Goal: Task Accomplishment & Management: Manage account settings

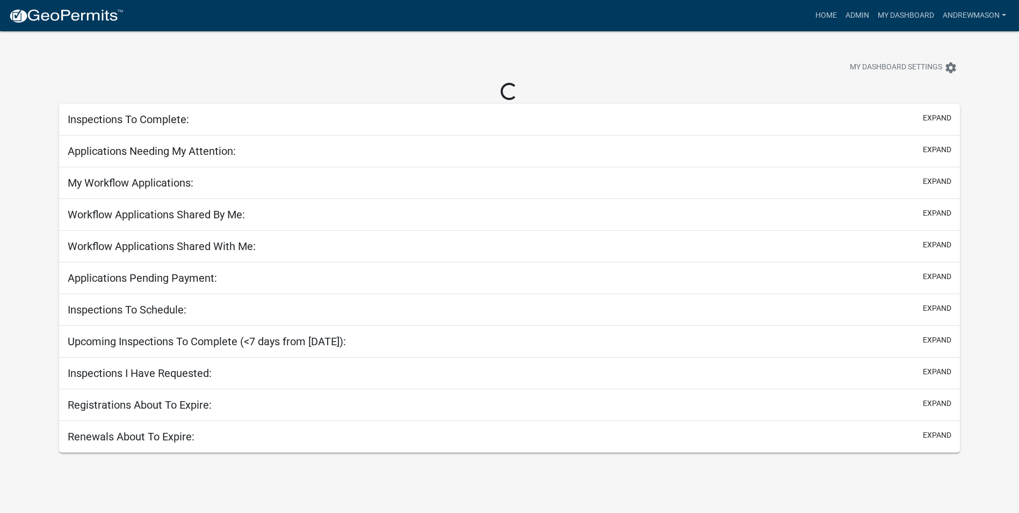
select select "3: 100"
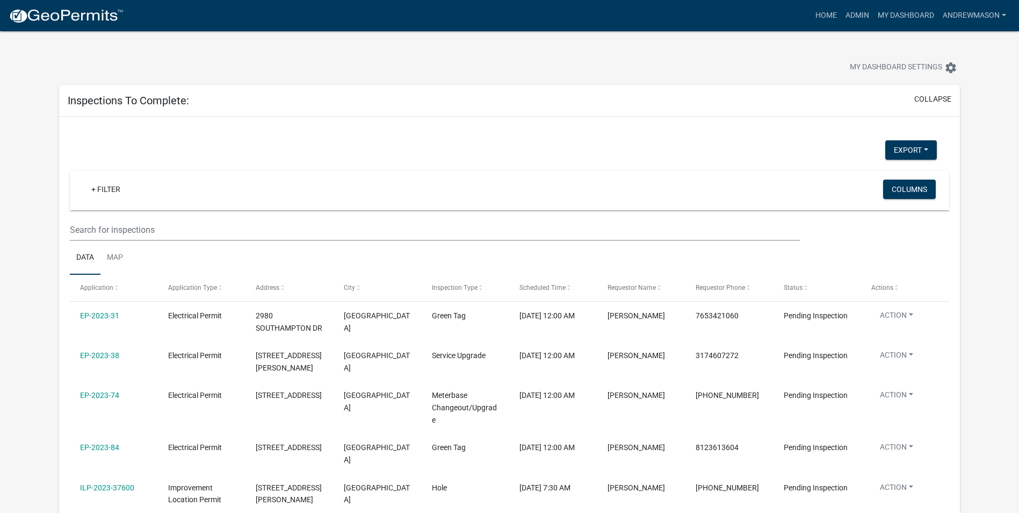
click at [100, 193] on link "+ Filter" at bounding box center [106, 188] width 46 height 19
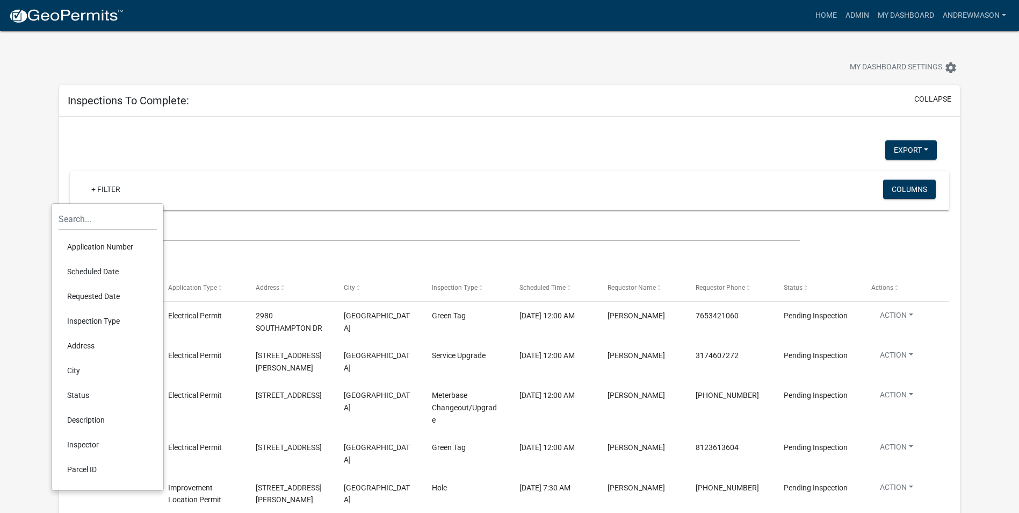
click at [90, 270] on li "Scheduled Date" at bounding box center [108, 271] width 98 height 25
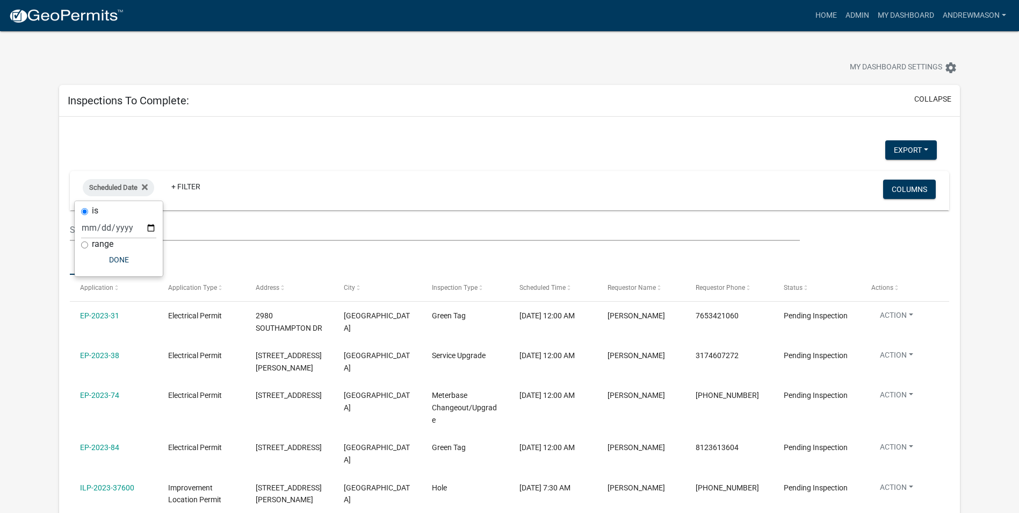
click at [84, 243] on input "range" at bounding box center [84, 244] width 7 height 7
radio input "true"
click at [109, 244] on select "Today Yesterday Current Week Previous Week Current Month Last Month Current Cal…" at bounding box center [154, 239] width 107 height 22
select select "this_1_days"
click at [101, 228] on select "Today Yesterday Current Week Previous Week Current Month Last Month Current Cal…" at bounding box center [154, 239] width 107 height 22
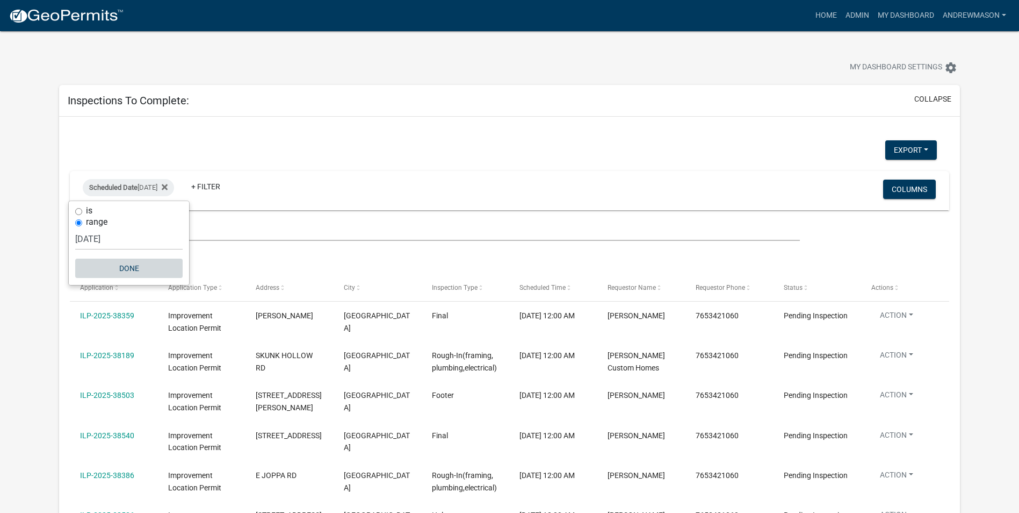
click at [128, 270] on button "Done" at bounding box center [128, 267] width 107 height 19
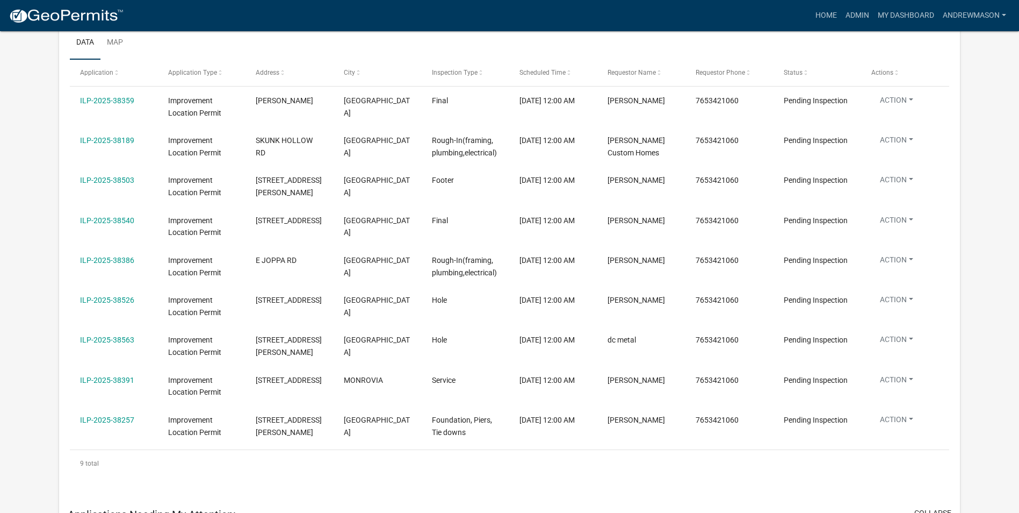
scroll to position [54, 0]
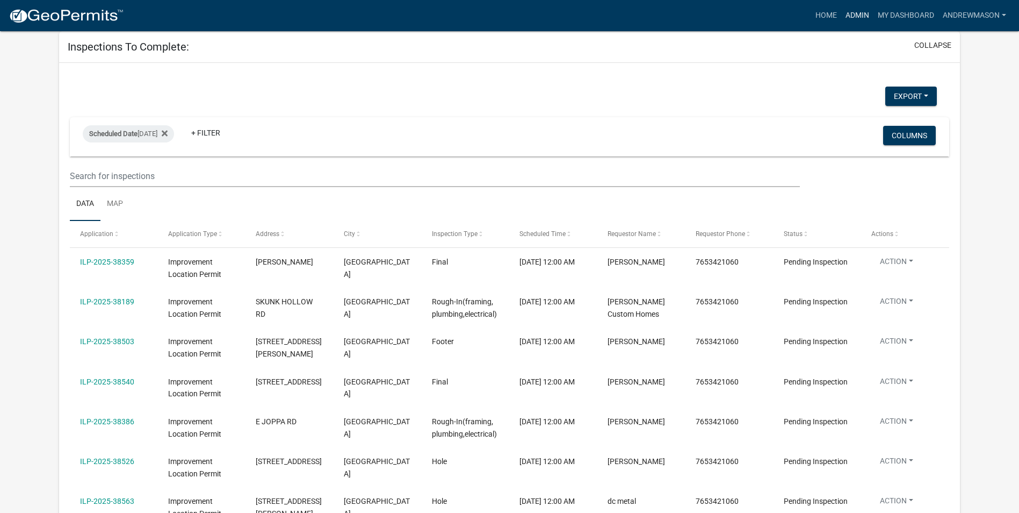
click at [849, 19] on link "Admin" at bounding box center [857, 15] width 32 height 20
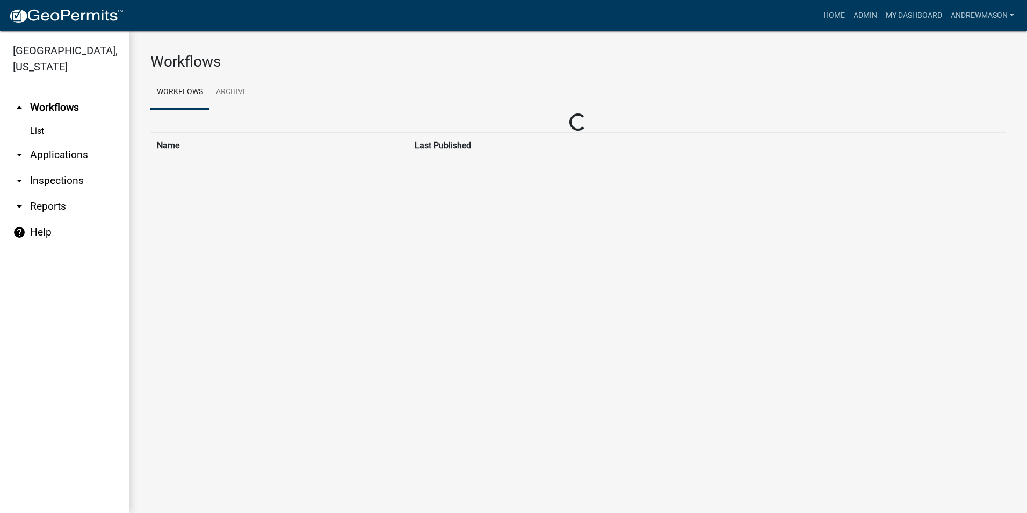
click at [49, 153] on link "arrow_drop_down Applications" at bounding box center [64, 155] width 129 height 26
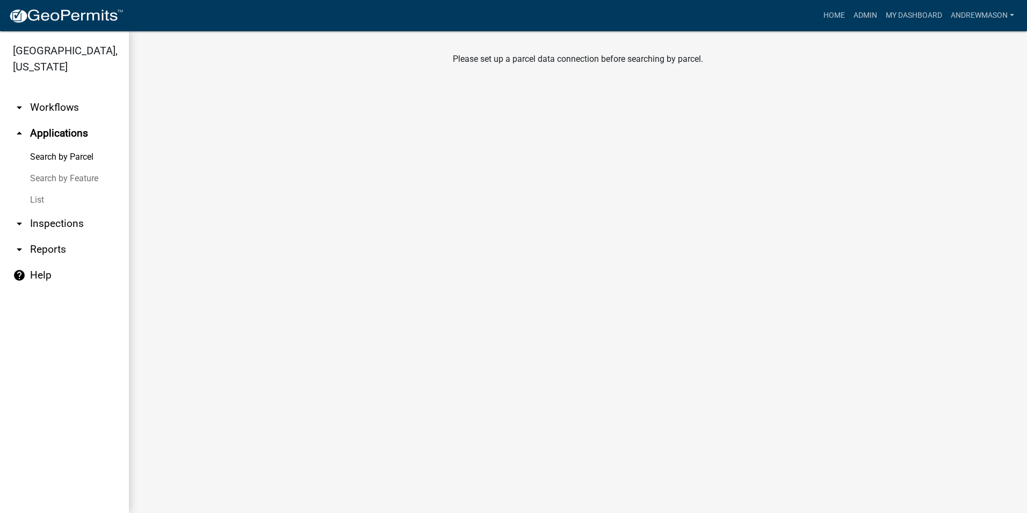
click at [39, 199] on link "List" at bounding box center [64, 199] width 129 height 21
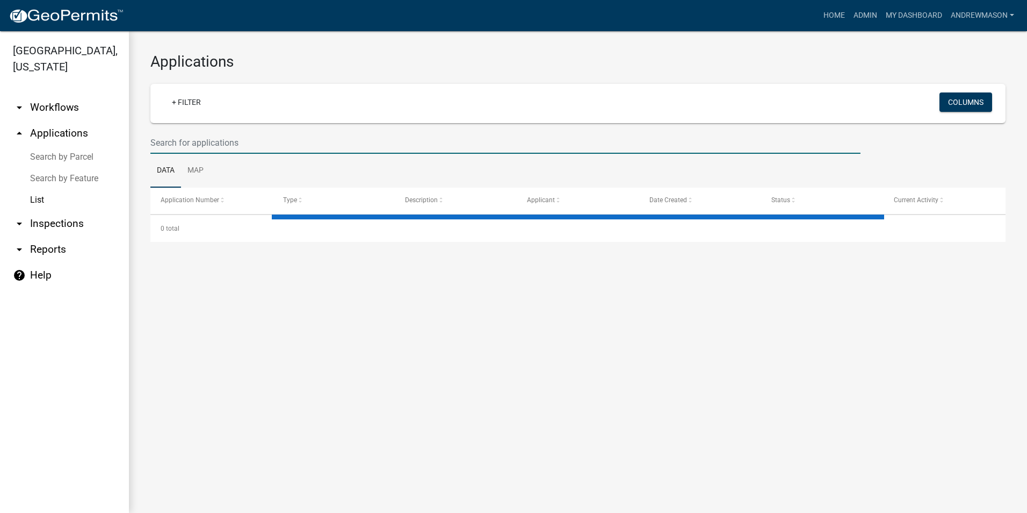
click at [155, 143] on input "text" at bounding box center [505, 143] width 710 height 22
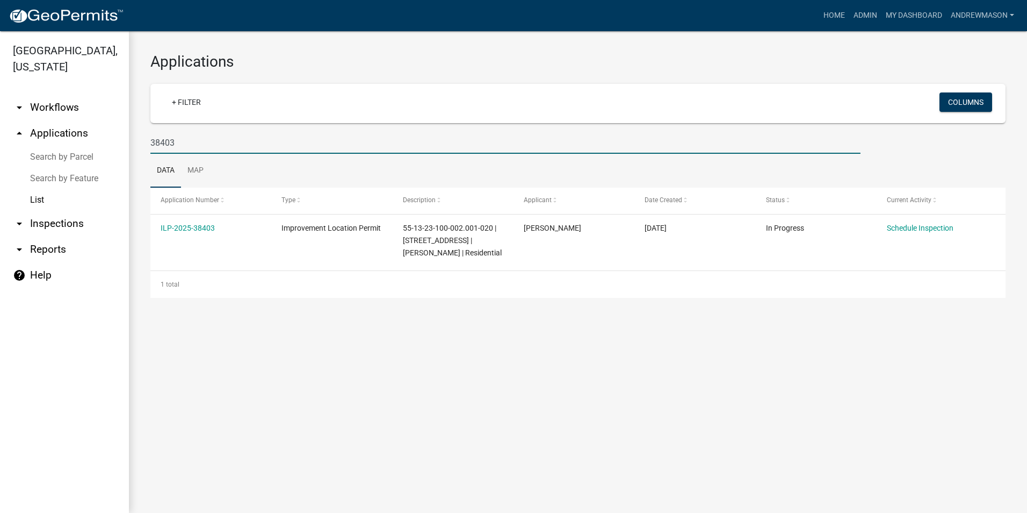
type input "38403"
click at [195, 226] on link "ILP-2025-38403" at bounding box center [188, 227] width 54 height 9
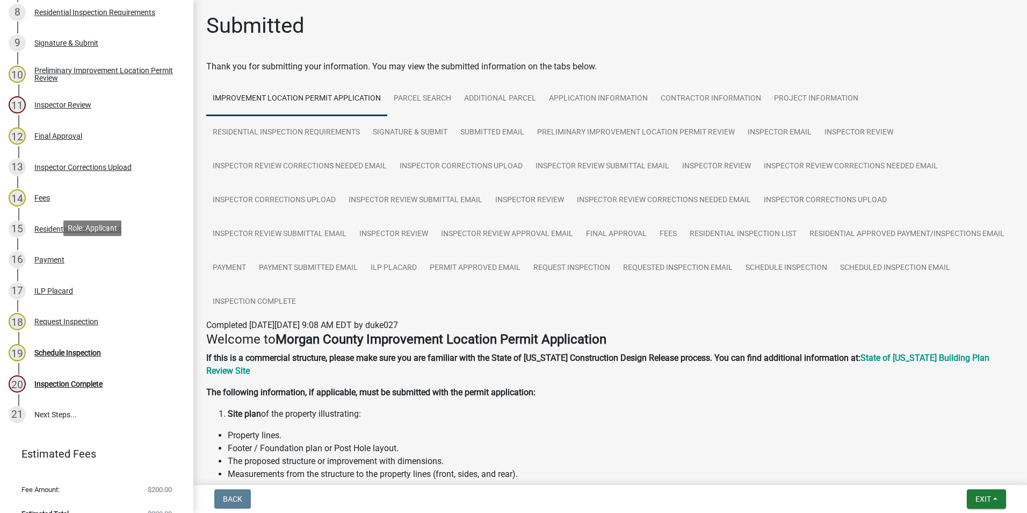
scroll to position [430, 0]
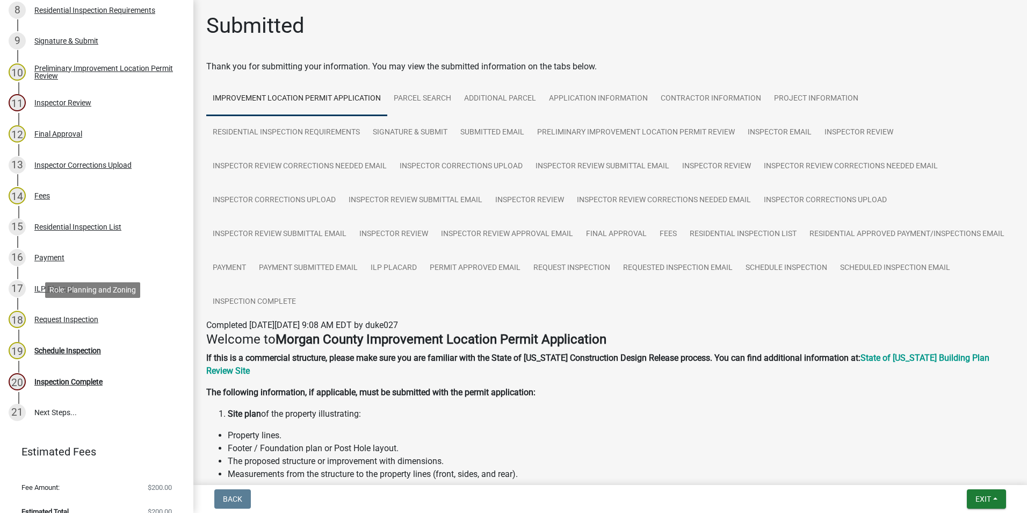
click at [80, 318] on div "Request Inspection" at bounding box center [66, 319] width 64 height 8
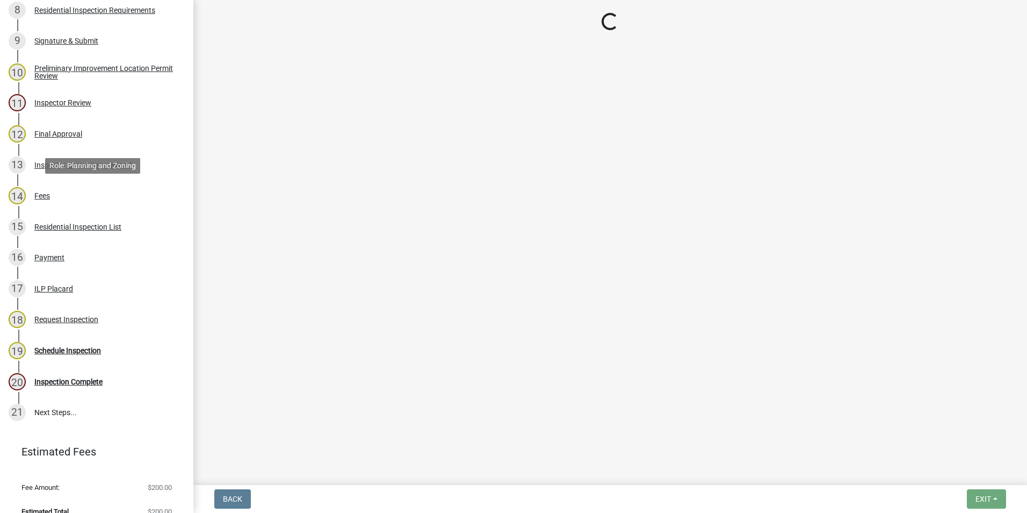
select select "35793837-c9ec-41d5-94b4-9b18203c9b97"
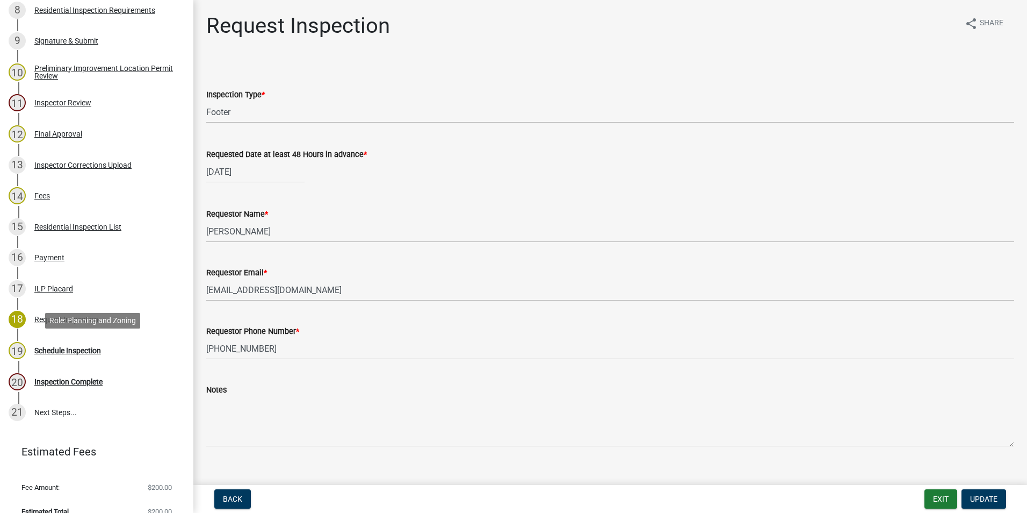
click at [69, 350] on div "Schedule Inspection" at bounding box center [67, 351] width 67 height 8
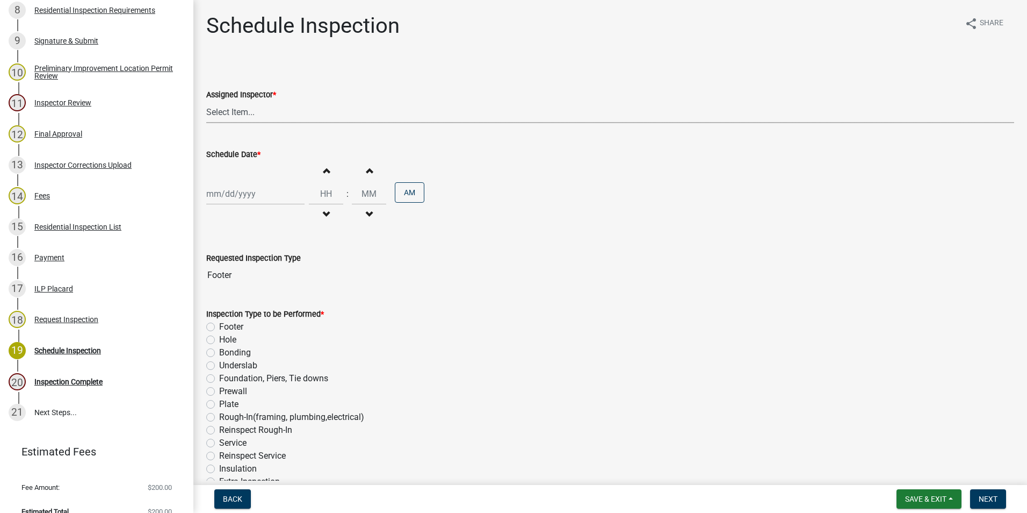
click at [244, 111] on select "Select Item... Hewett (John) AndrewMason (Andrew Mason)" at bounding box center [610, 112] width 808 height 22
select select "47d75678-cf87-418f-879d-88d5340f2bcb"
click at [206, 101] on select "Select Item... Hewett (John) AndrewMason (Andrew Mason)" at bounding box center [610, 112] width 808 height 22
click at [250, 196] on div at bounding box center [255, 194] width 98 height 22
select select "9"
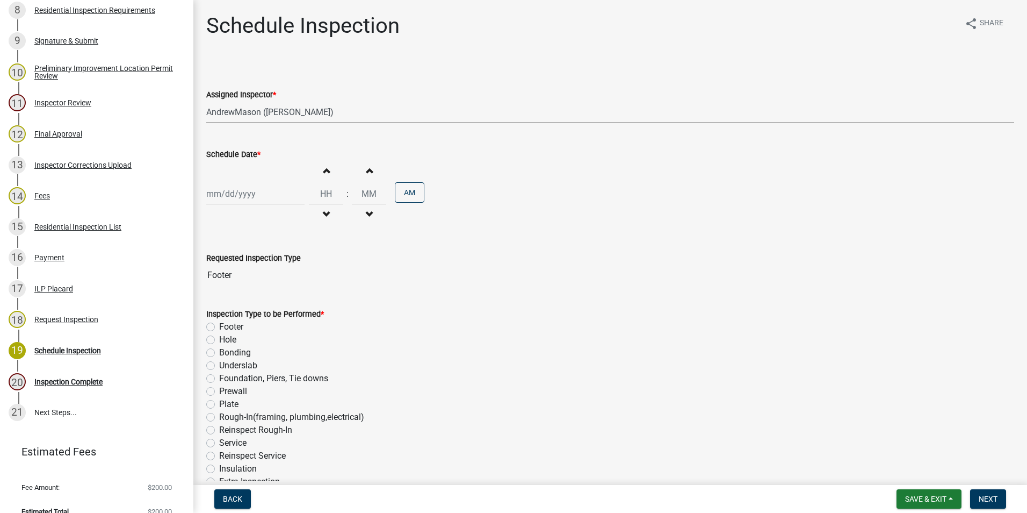
select select "2025"
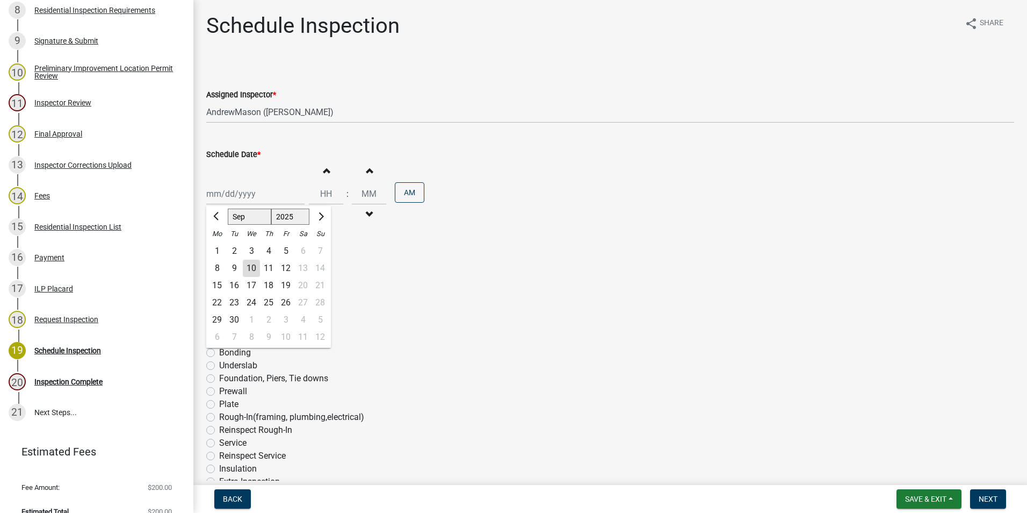
click at [250, 267] on div "10" at bounding box center [251, 267] width 17 height 17
type input "[DATE]"
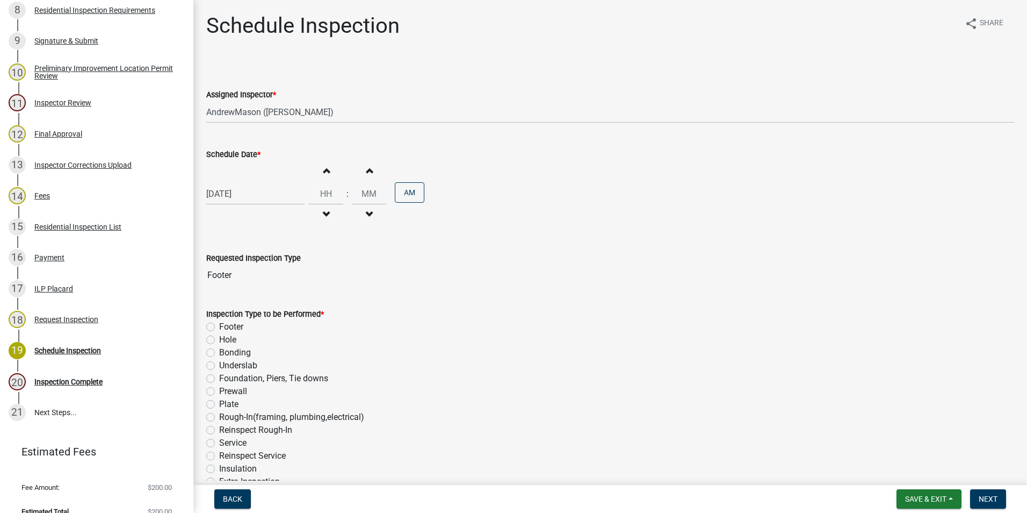
click at [219, 326] on label "Footer" at bounding box center [231, 326] width 24 height 13
click at [219, 326] on input "Footer" at bounding box center [222, 323] width 7 height 7
radio input "true"
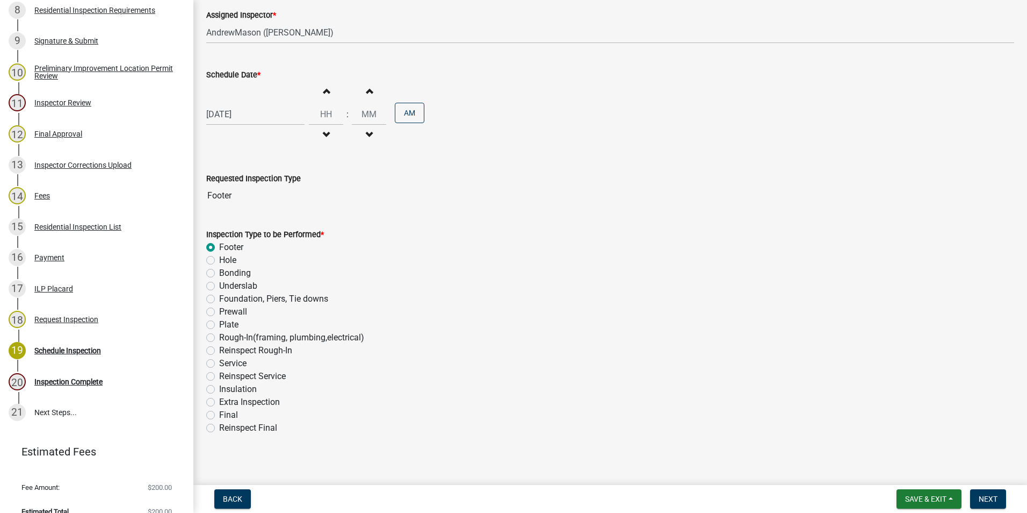
scroll to position [85, 0]
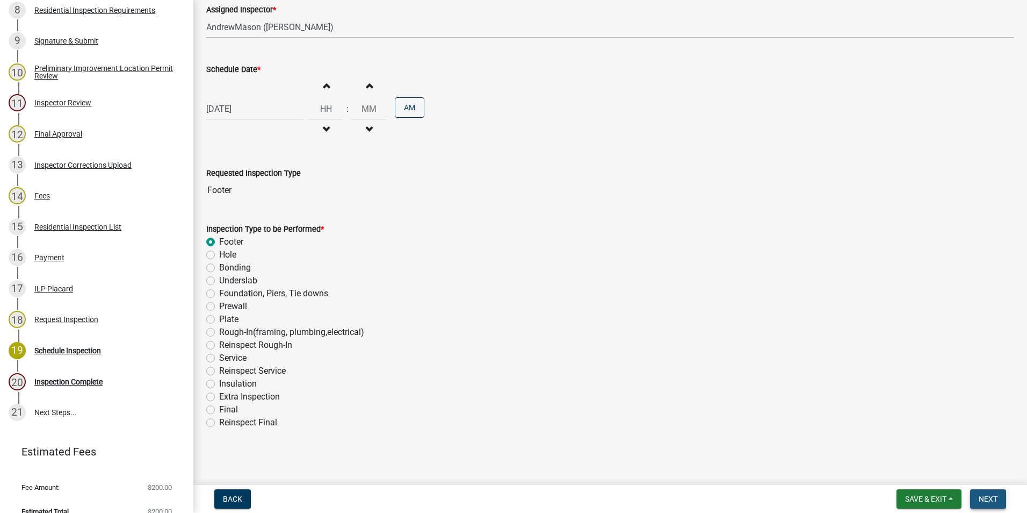
click at [997, 496] on span "Next" at bounding box center [988, 498] width 19 height 9
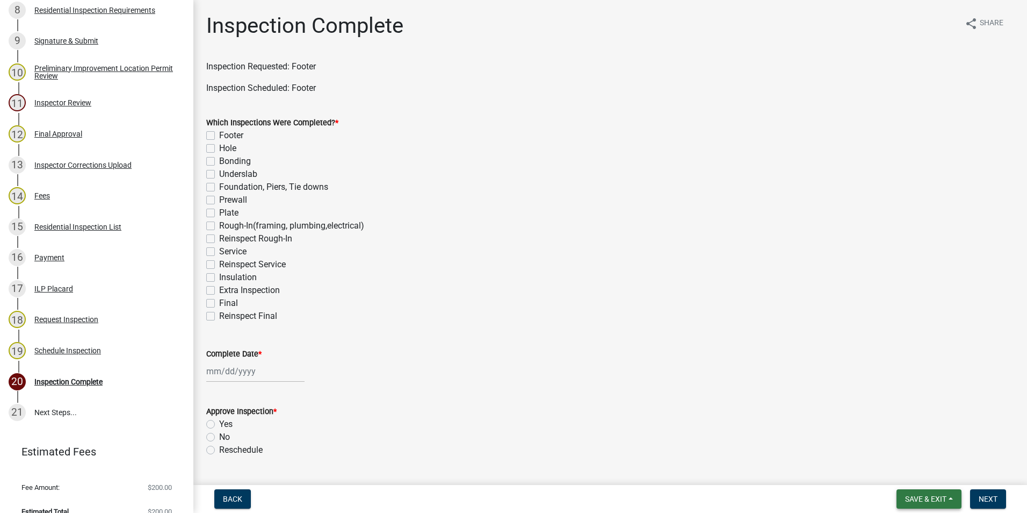
click at [939, 493] on button "Save & Exit" at bounding box center [929, 498] width 65 height 19
click at [934, 473] on button "Save & Exit" at bounding box center [919, 471] width 86 height 26
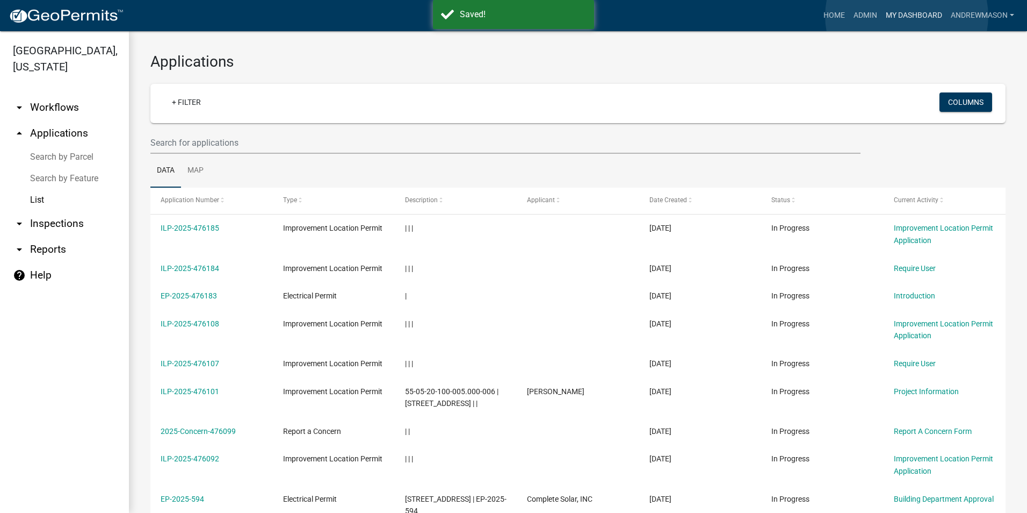
click at [907, 16] on link "My Dashboard" at bounding box center [914, 15] width 65 height 20
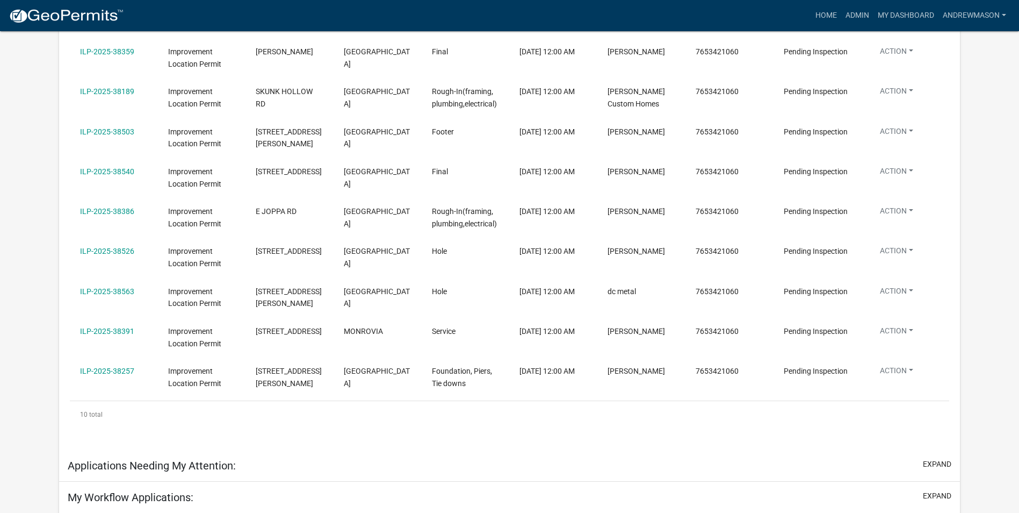
scroll to position [269, 0]
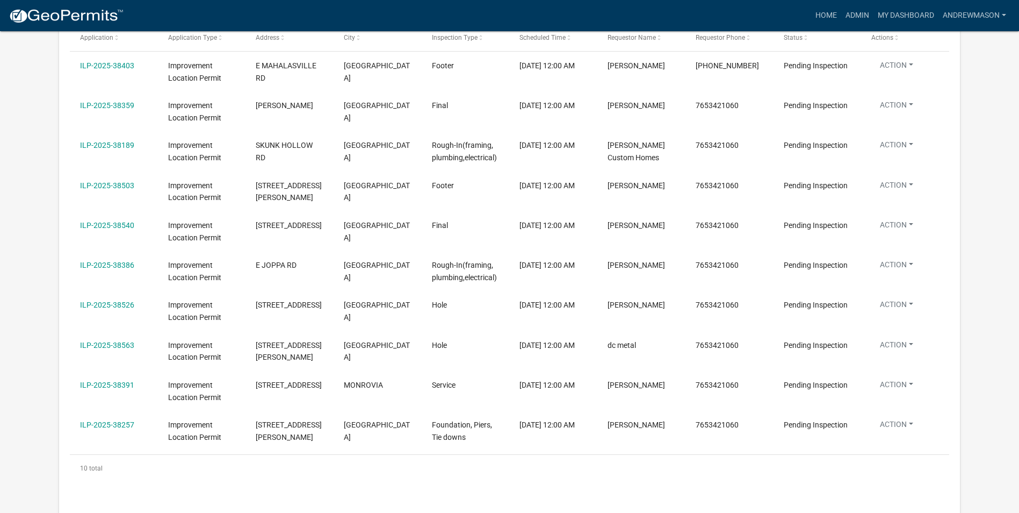
select select "3: 100"
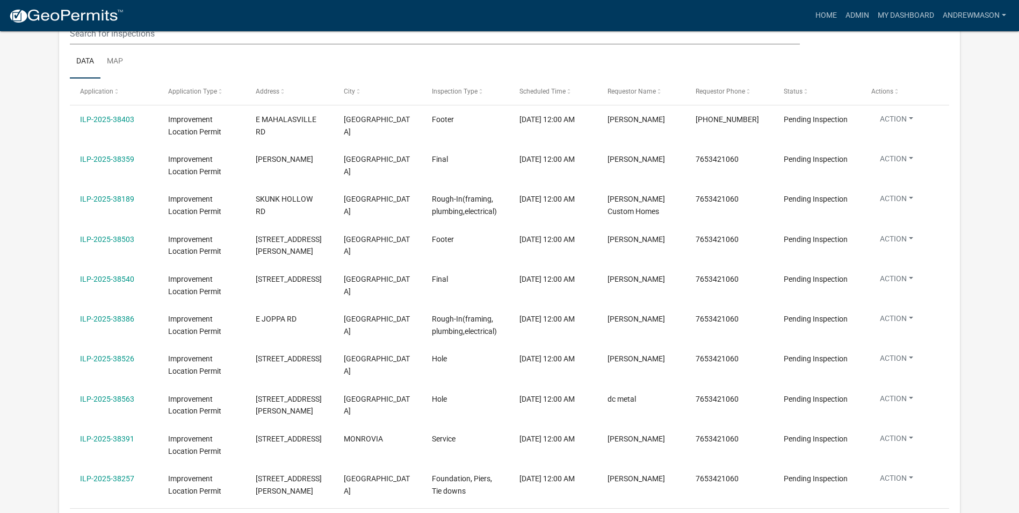
scroll to position [250, 0]
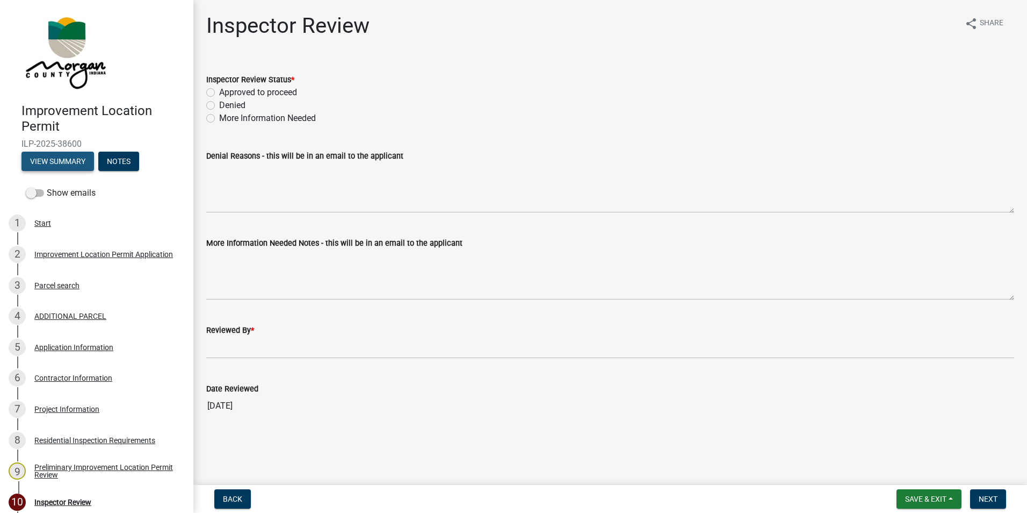
click at [82, 161] on button "View Summary" at bounding box center [57, 161] width 73 height 19
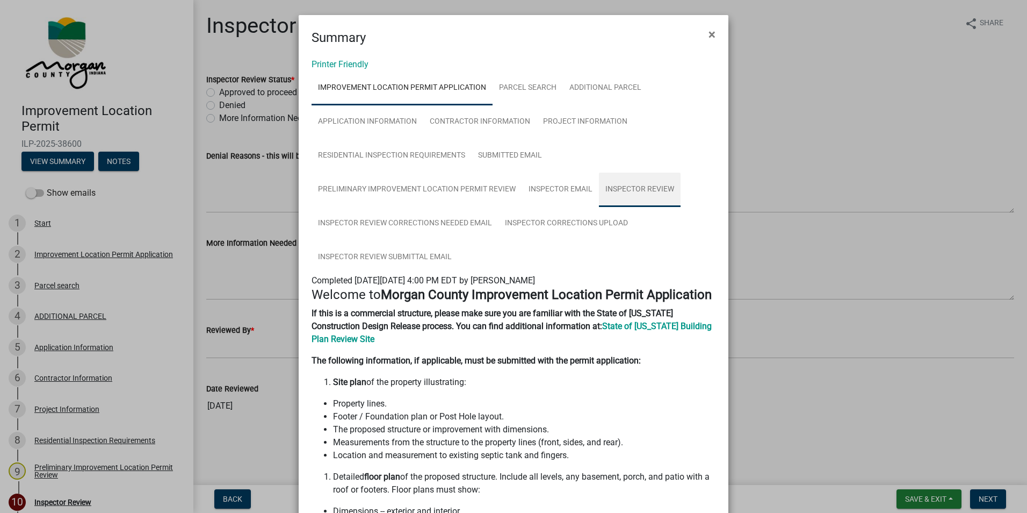
click at [616, 187] on link "Inspector Review" at bounding box center [640, 189] width 82 height 34
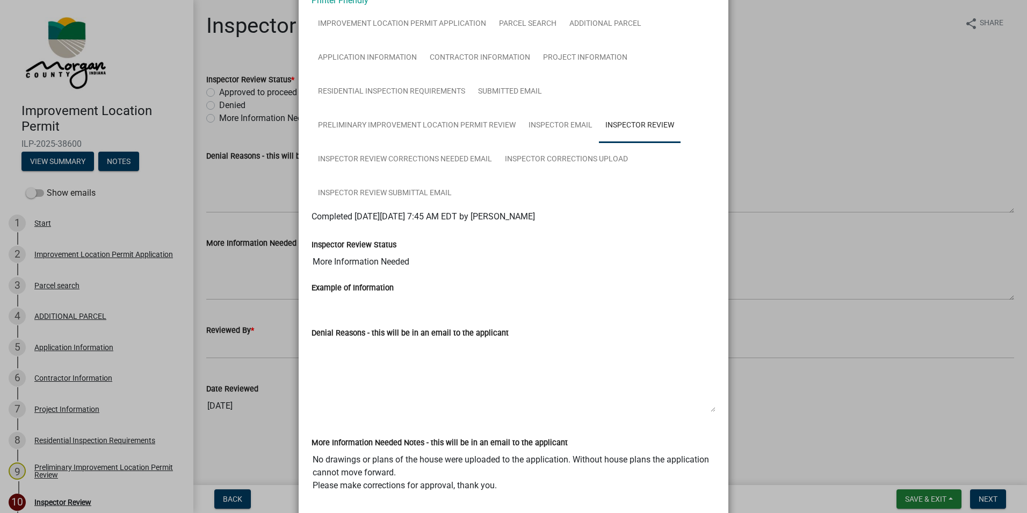
scroll to position [63, 0]
click at [540, 160] on link "Inspector Corrections Upload" at bounding box center [567, 160] width 136 height 34
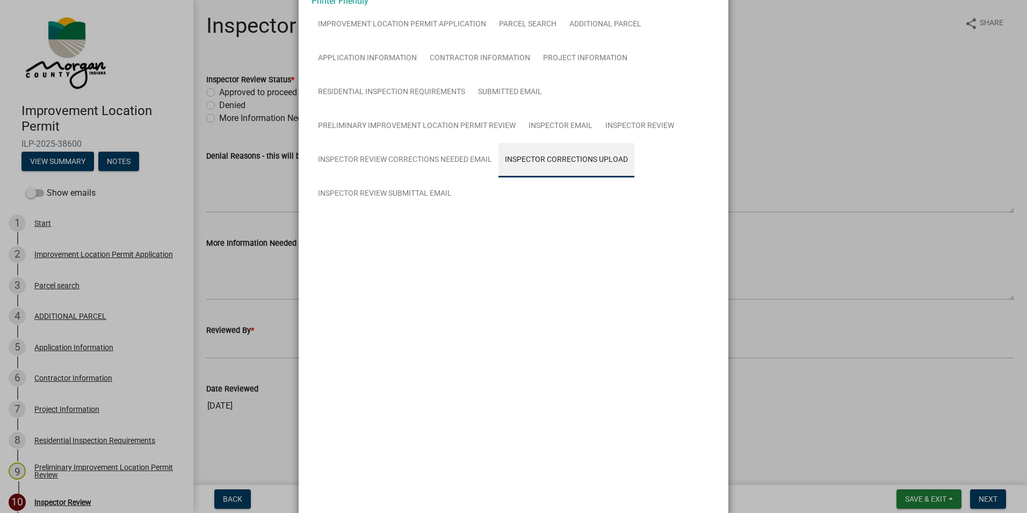
scroll to position [20, 0]
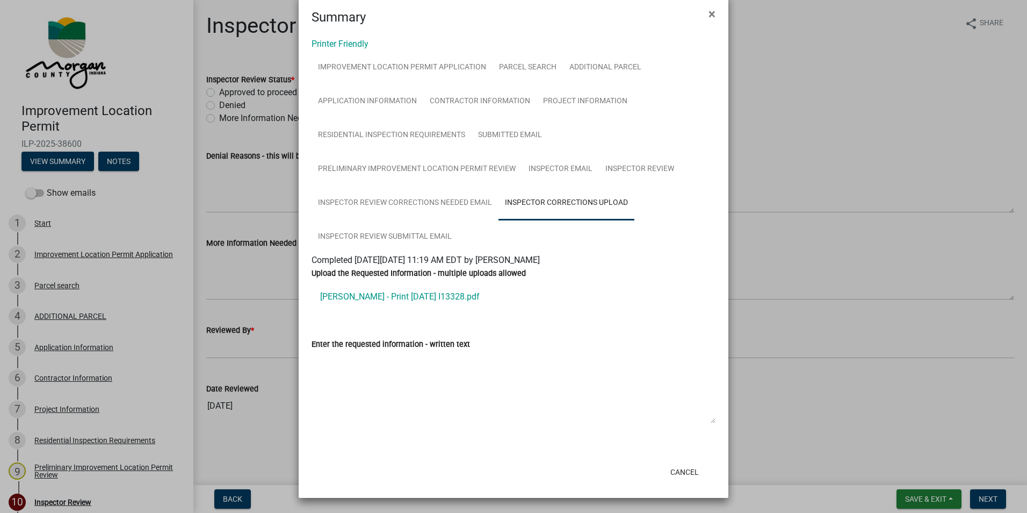
click at [386, 298] on link "[PERSON_NAME] - Print [DATE] I13328.pdf" at bounding box center [514, 297] width 404 height 26
click at [709, 15] on span "×" at bounding box center [712, 13] width 7 height 15
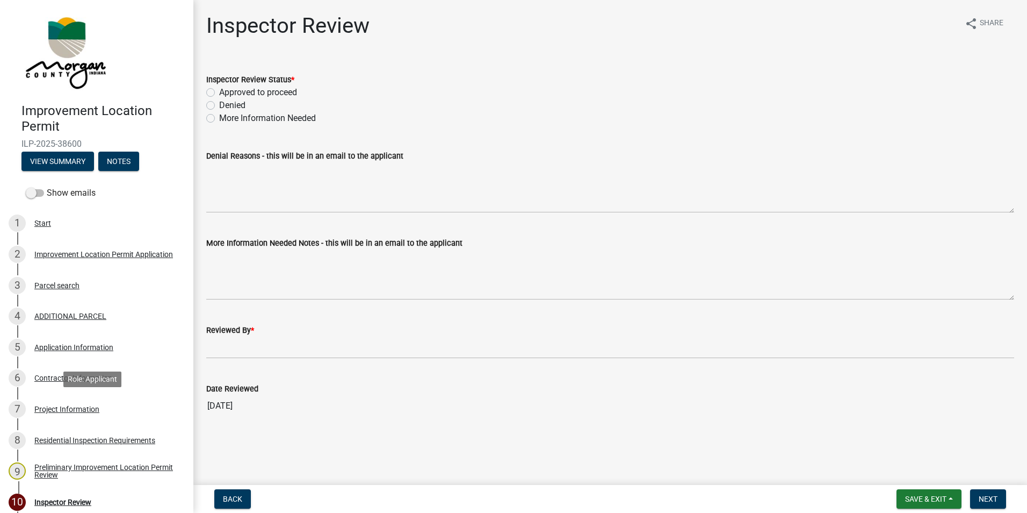
click at [70, 409] on div "Project Information" at bounding box center [66, 409] width 65 height 8
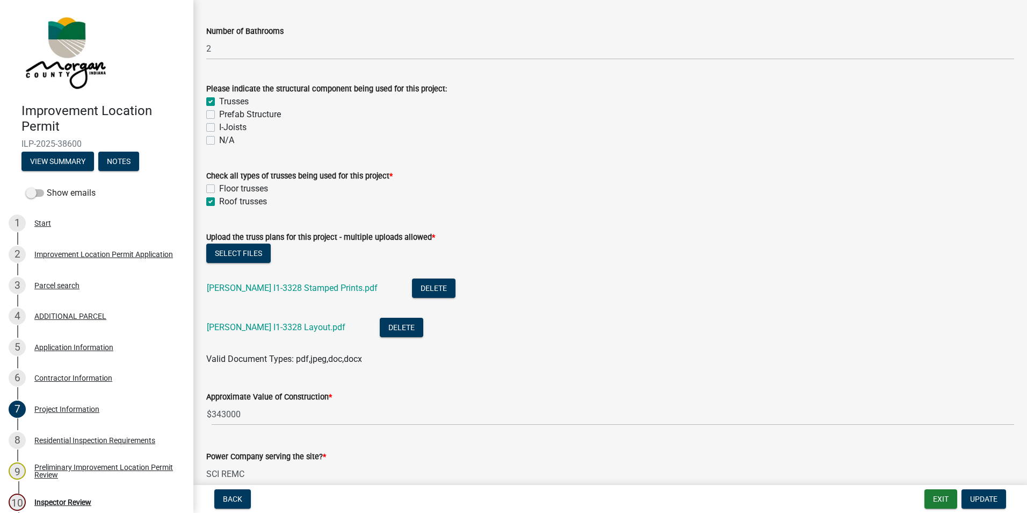
scroll to position [1021, 0]
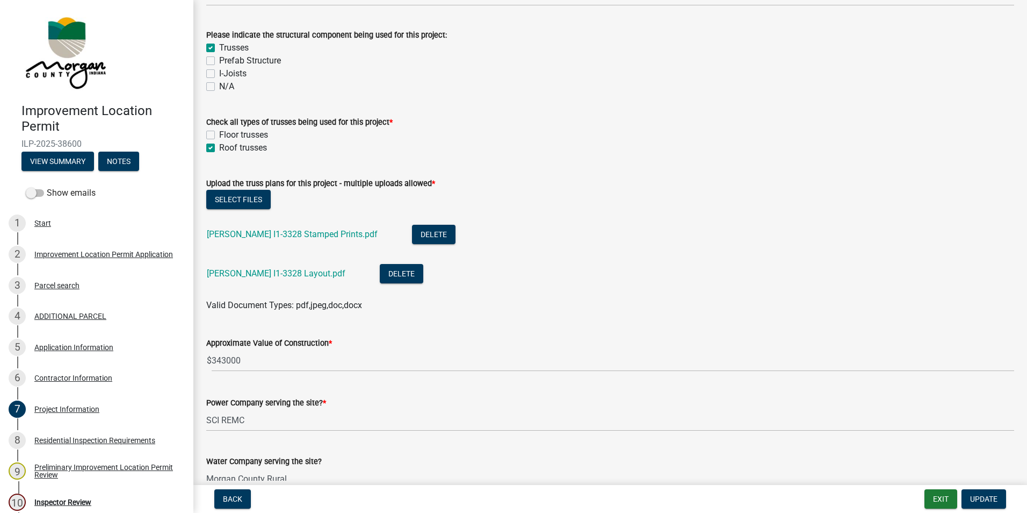
click at [275, 275] on link "[PERSON_NAME] I1-3328 Layout.pdf" at bounding box center [276, 273] width 139 height 10
click at [303, 233] on link "[PERSON_NAME] I1-3328 Stamped Prints.pdf" at bounding box center [292, 234] width 171 height 10
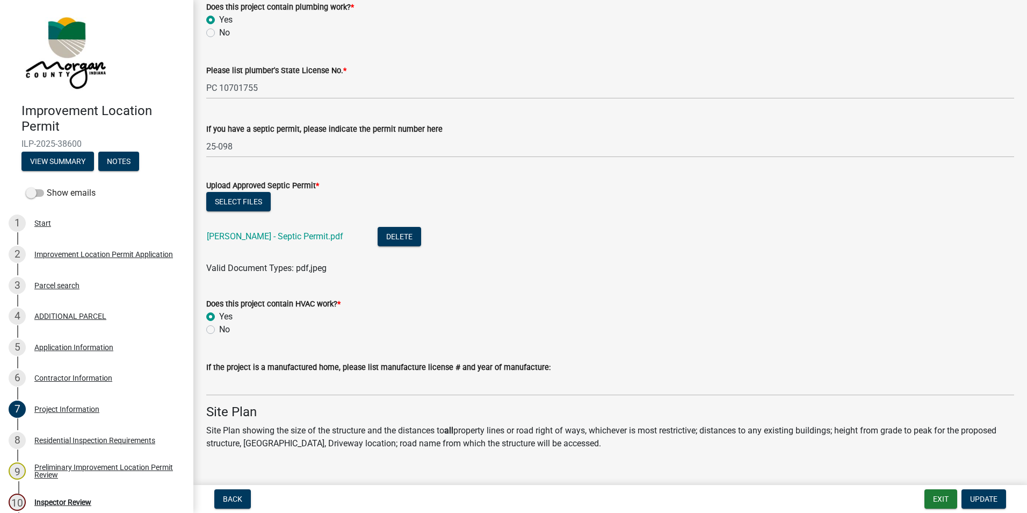
scroll to position [1934, 0]
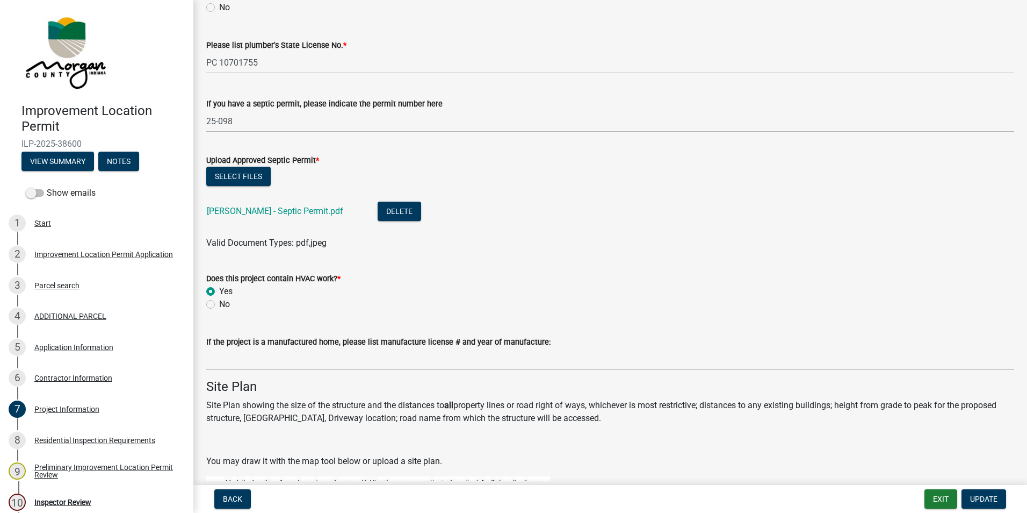
click at [287, 211] on link "[PERSON_NAME] - Septic Permit.pdf" at bounding box center [275, 211] width 136 height 10
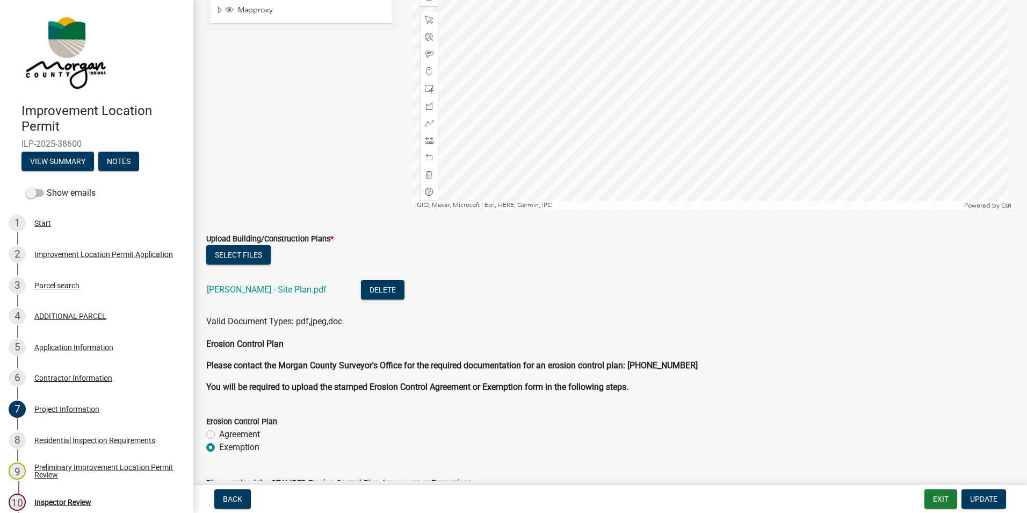
scroll to position [2632, 0]
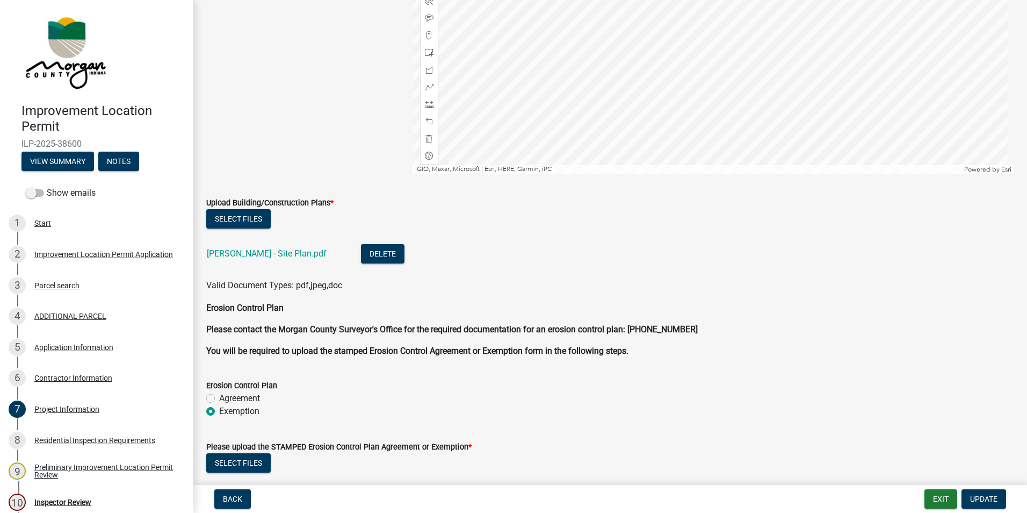
click at [248, 250] on link "[PERSON_NAME] - Site Plan.pdf" at bounding box center [267, 253] width 120 height 10
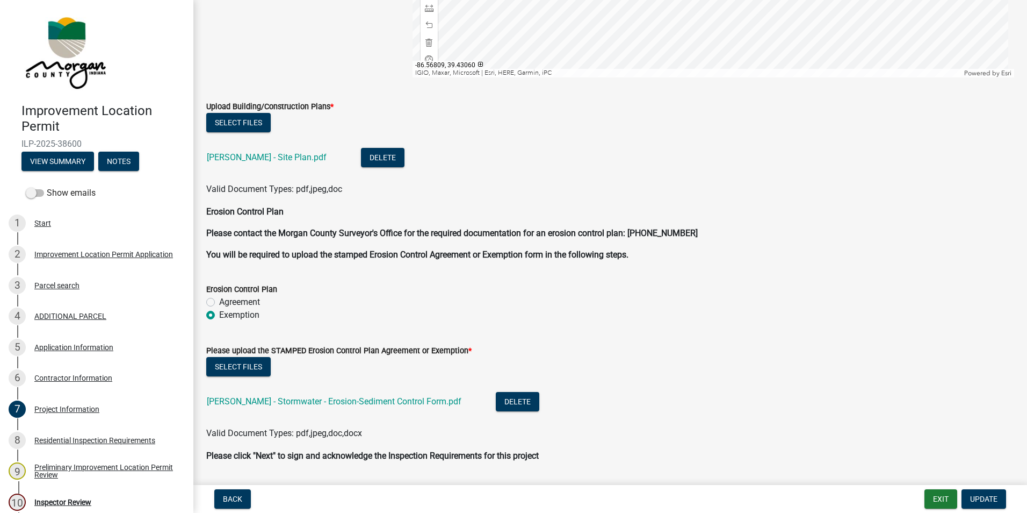
scroll to position [2761, 0]
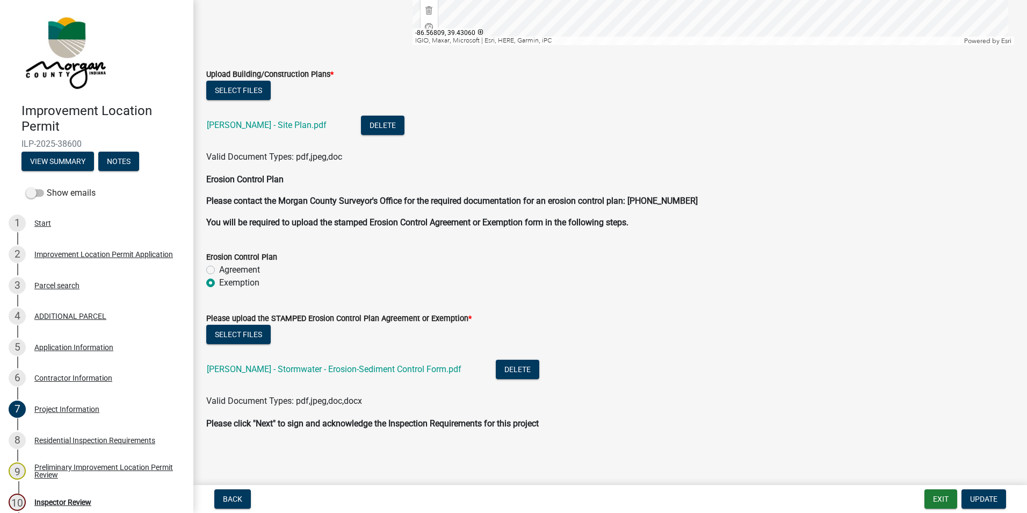
click at [309, 370] on link "[PERSON_NAME] - Stormwater - Erosion-Sediment Control Form.pdf" at bounding box center [334, 369] width 255 height 10
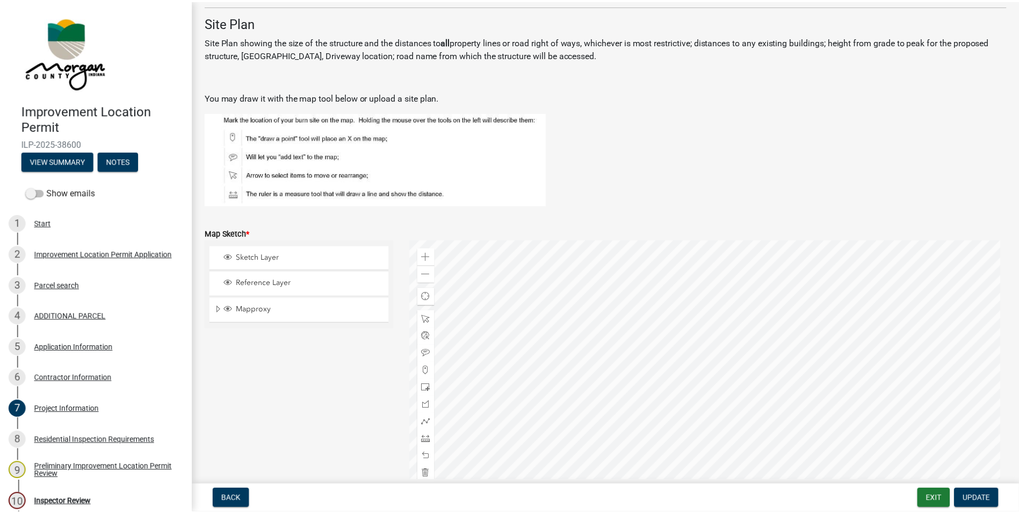
scroll to position [2170, 0]
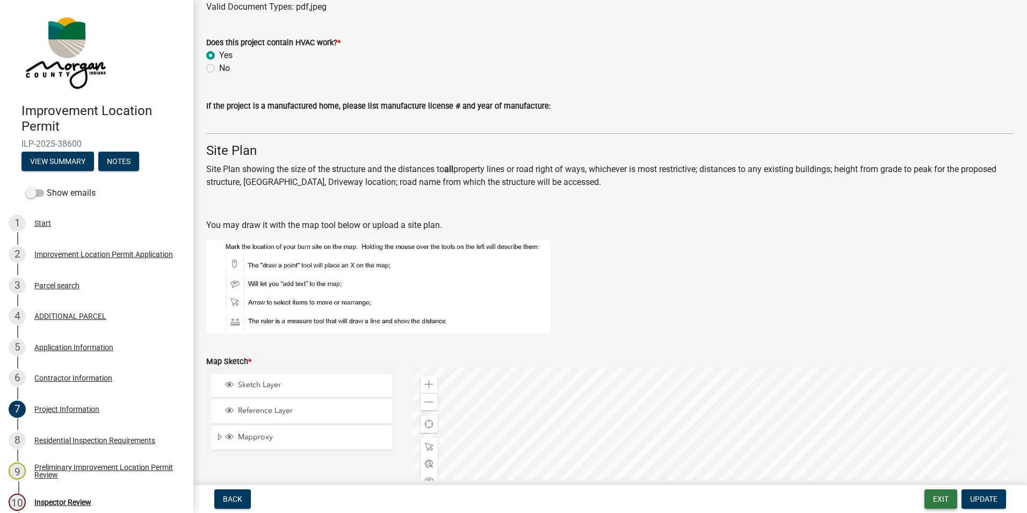
click at [939, 501] on button "Exit" at bounding box center [941, 498] width 33 height 19
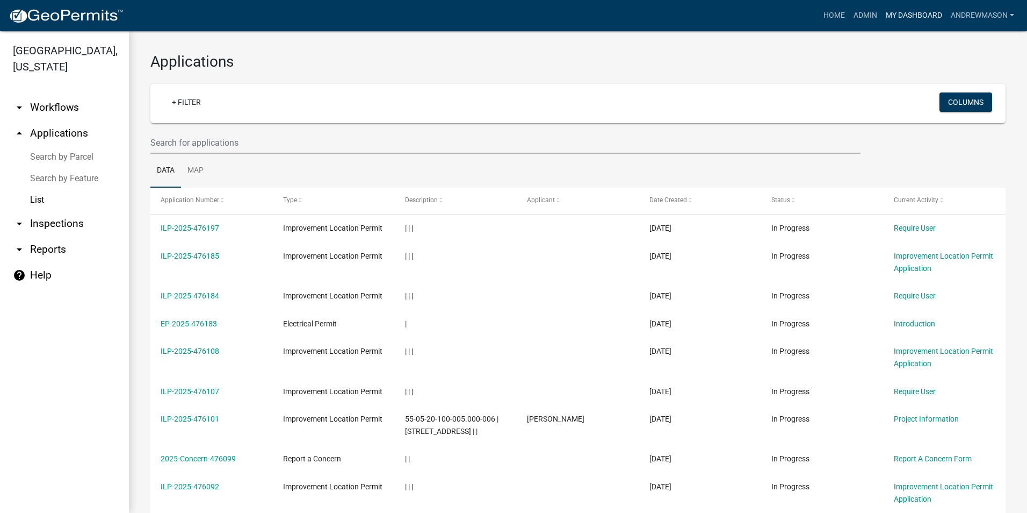
click at [900, 13] on link "My Dashboard" at bounding box center [914, 15] width 65 height 20
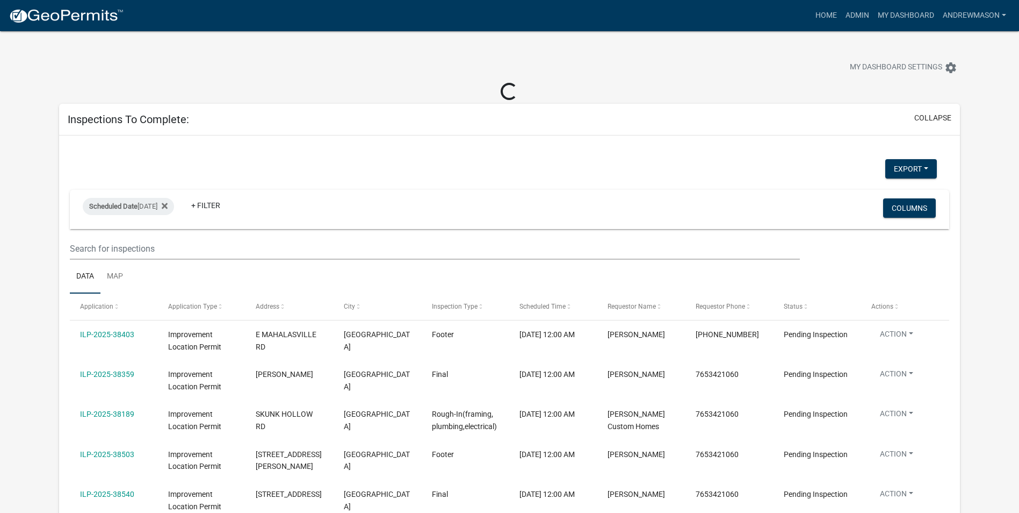
select select "3: 100"
